Goal: Task Accomplishment & Management: Complete application form

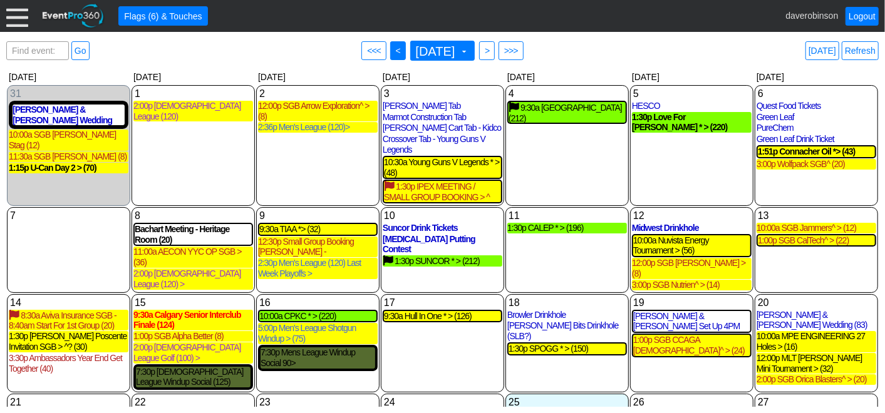
click at [393, 50] on span "<" at bounding box center [397, 50] width 9 height 13
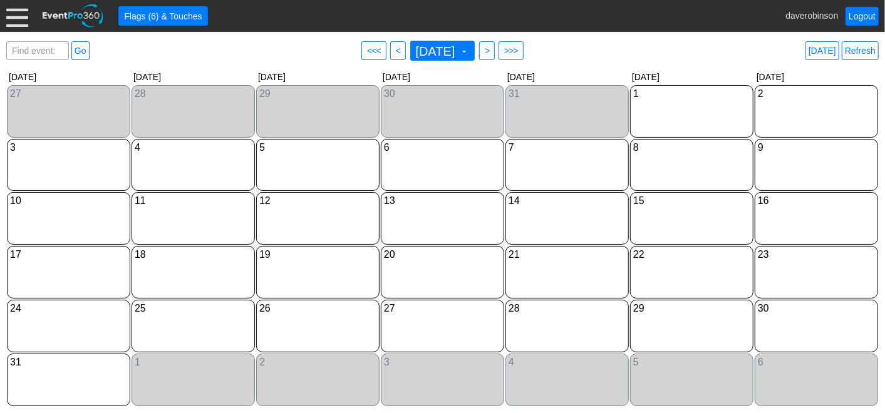
click at [570, 281] on div "21 [DATE]" at bounding box center [566, 272] width 123 height 53
click at [469, 51] on span at bounding box center [464, 51] width 10 height 10
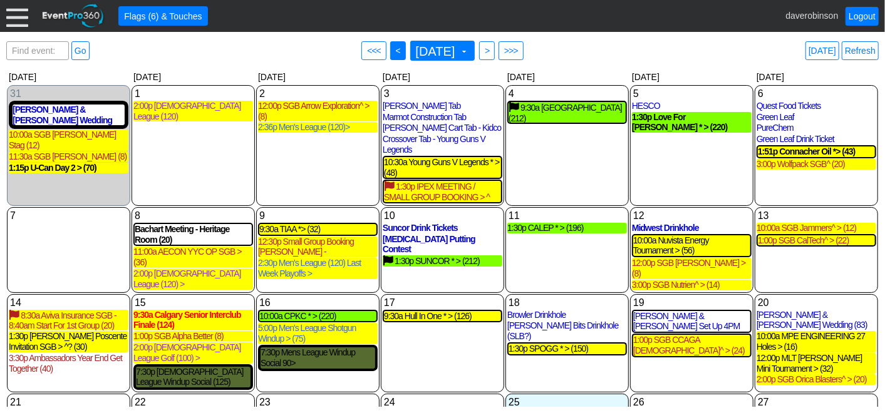
click at [393, 53] on span "<" at bounding box center [397, 50] width 9 height 13
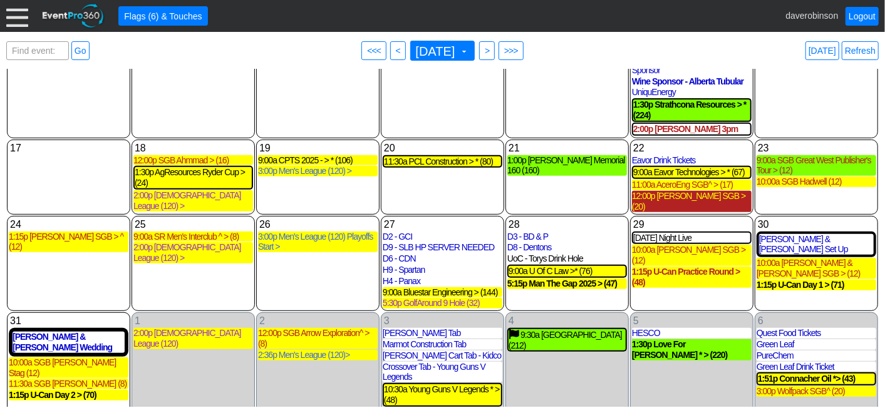
scroll to position [289, 0]
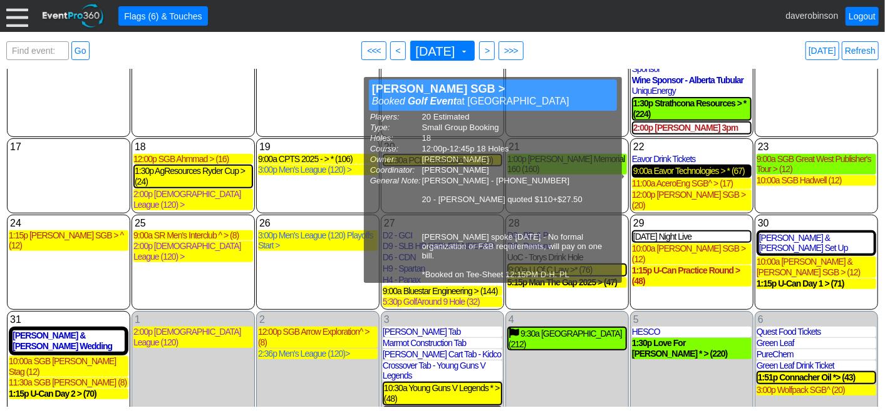
click at [712, 166] on div "9:00a Eavor Technologies > * (67)" at bounding box center [691, 171] width 117 height 11
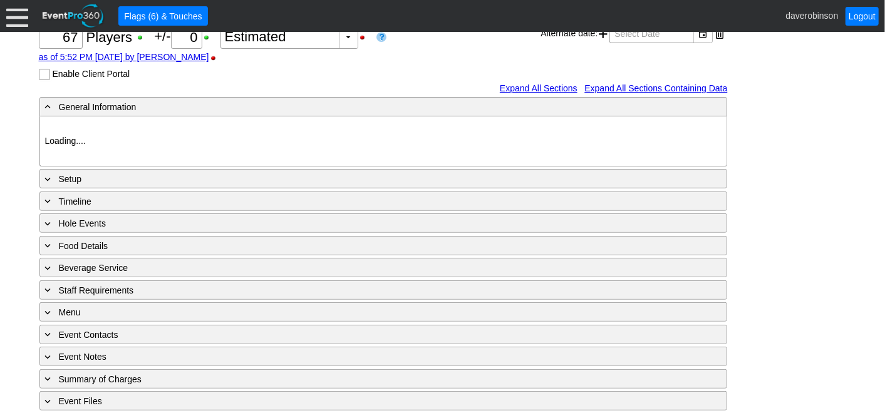
type input "Heritage Pointe Golf Club"
type input "Corporate Tournament"
type input "Scramble"
type input "Shotgun"
type input "Black"
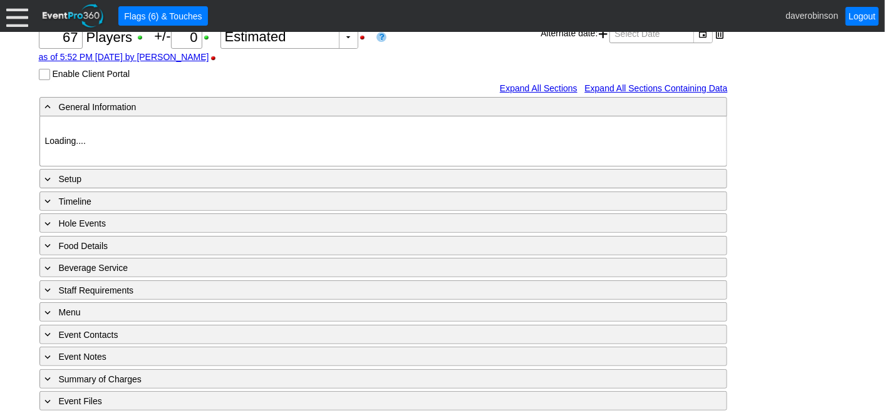
type input "Red"
type input "1107546"
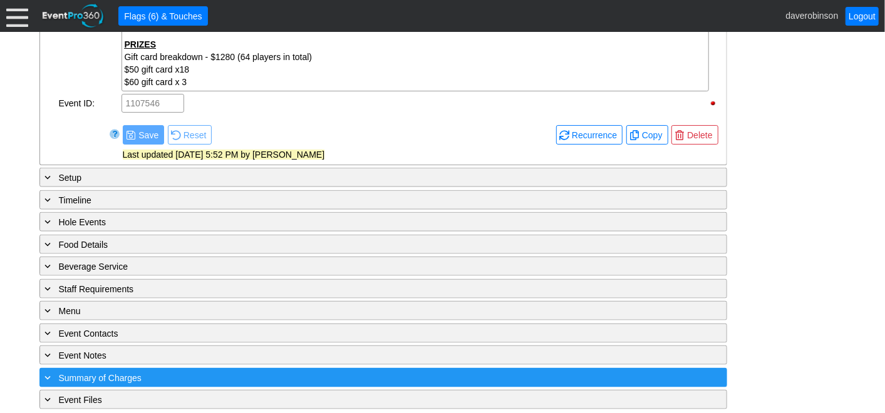
click at [135, 373] on span "Summary of Charges" at bounding box center [100, 378] width 83 height 10
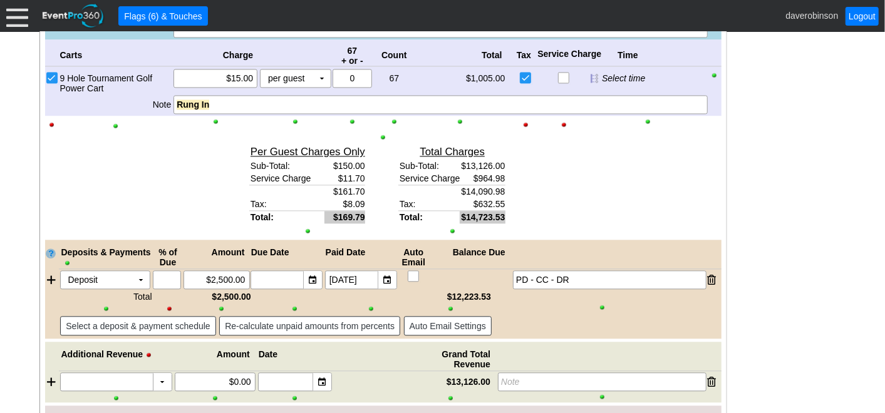
scroll to position [1585, 0]
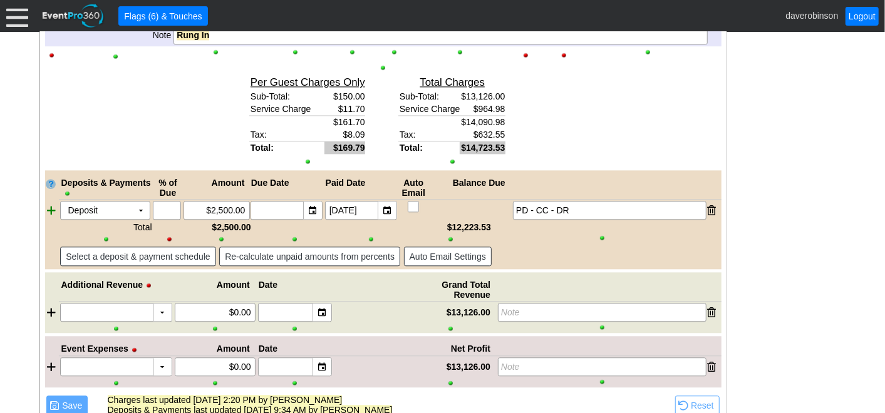
click at [46, 203] on div at bounding box center [52, 210] width 14 height 19
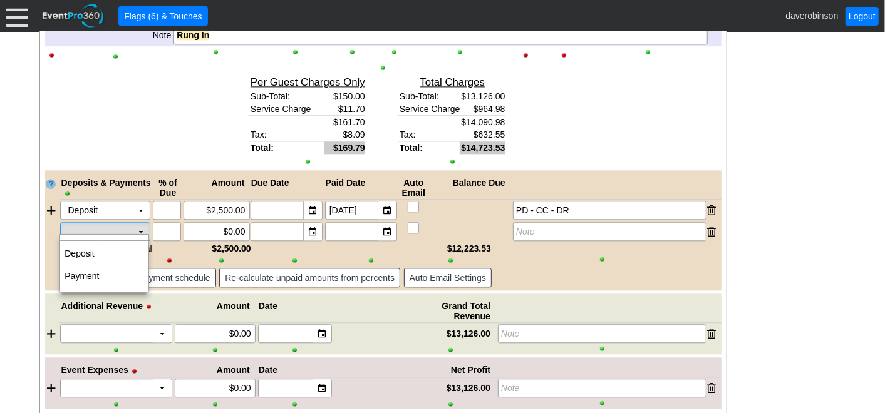
click at [145, 224] on td "▼" at bounding box center [141, 232] width 18 height 18
click at [119, 281] on td "Payment" at bounding box center [104, 276] width 89 height 23
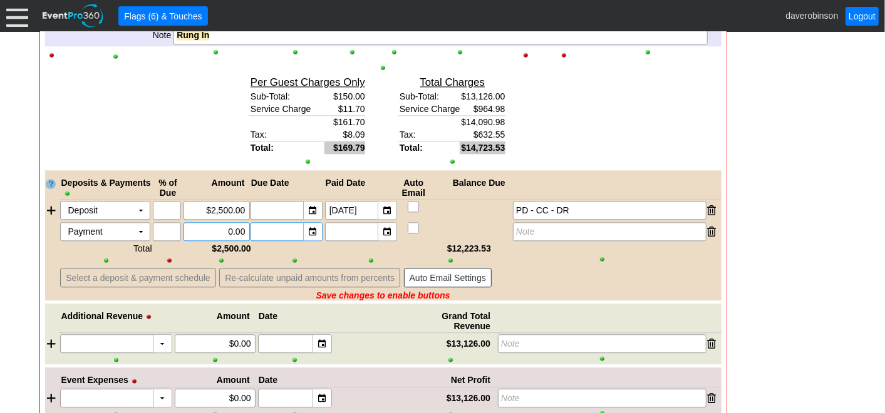
drag, startPoint x: 197, startPoint y: 228, endPoint x: 254, endPoint y: 222, distance: 57.3
click at [254, 222] on div "Payment Χ ▼ Χ Χ 0.00 ▼ Χ ▼ Χ Note" at bounding box center [390, 231] width 663 height 19
type input "$12,223.53"
click at [574, 232] on div "Note" at bounding box center [609, 231] width 193 height 19
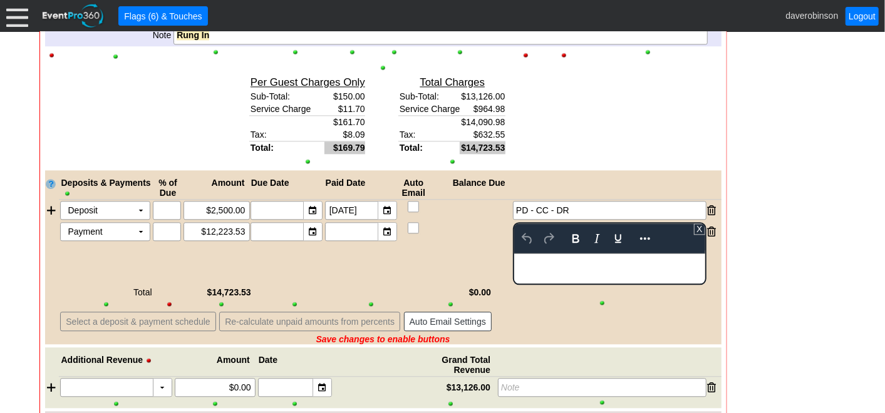
scroll to position [0, 0]
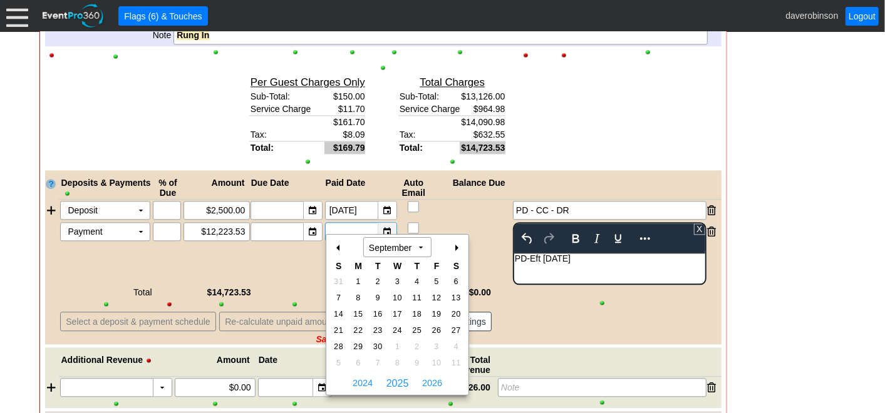
click at [393, 225] on div "▼" at bounding box center [387, 232] width 19 height 18
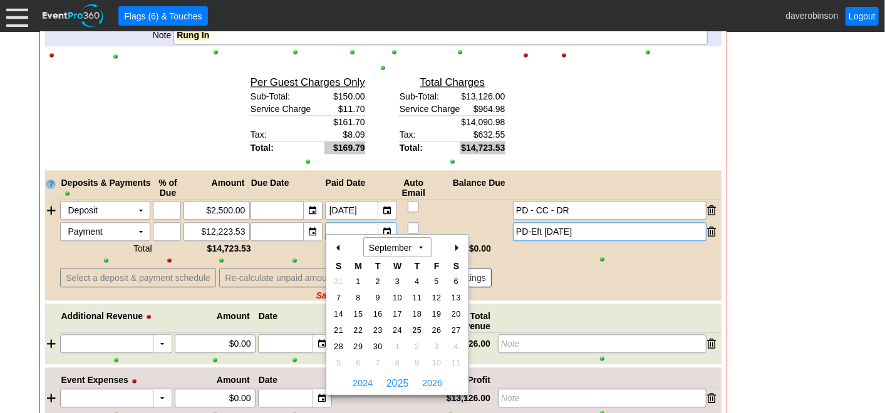
click at [418, 333] on span "25" at bounding box center [417, 330] width 14 height 11
type input "9/25/2025"
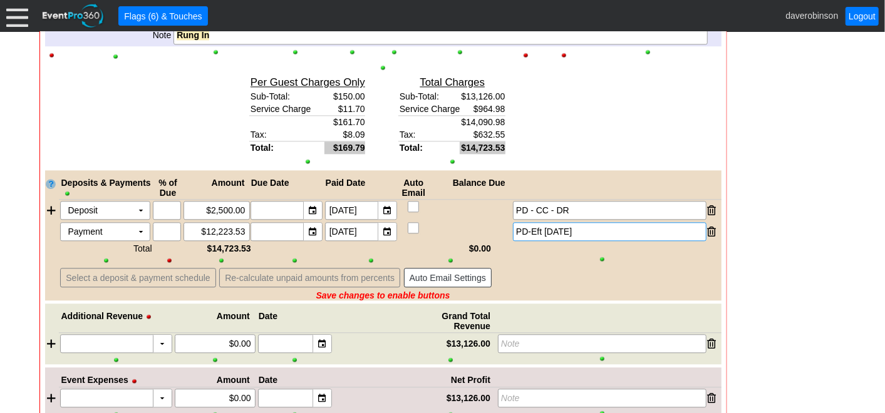
click at [614, 266] on div "● Select a deposit & payment schedule ● Re-calculate unpaid amounts from percen…" at bounding box center [390, 277] width 663 height 23
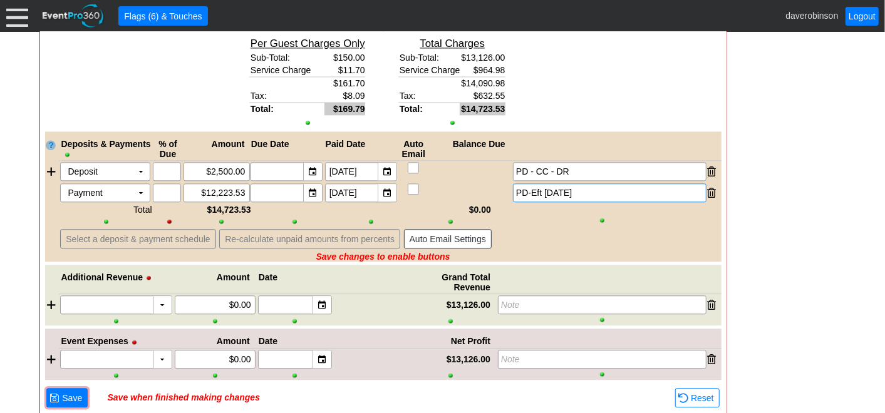
scroll to position [1653, 0]
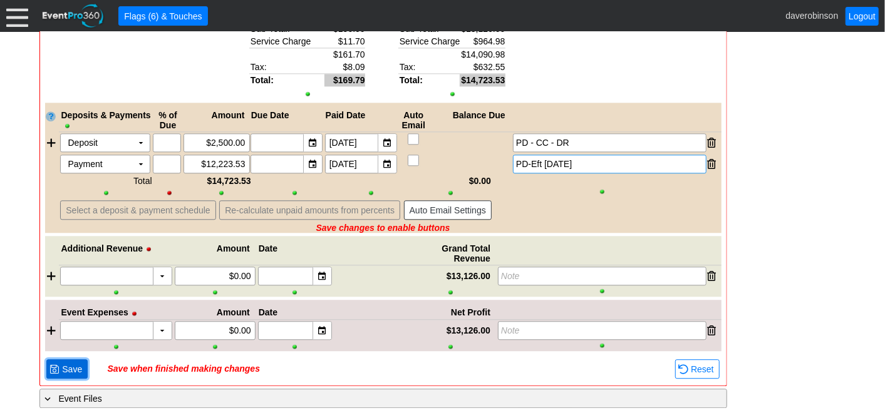
click at [67, 363] on span "Save" at bounding box center [72, 369] width 25 height 13
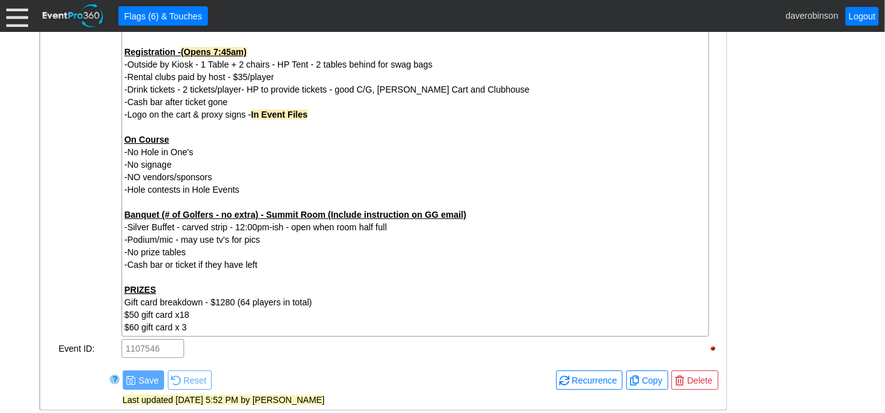
scroll to position [0, 0]
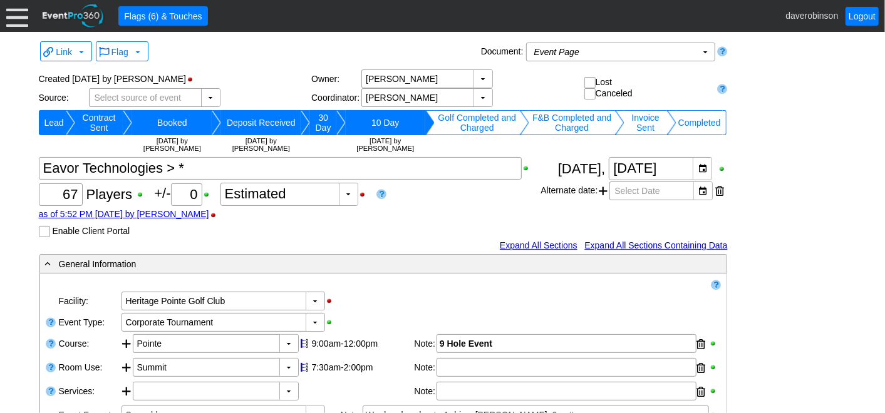
click at [701, 120] on td "Completed" at bounding box center [699, 122] width 46 height 25
